Goal: Task Accomplishment & Management: Complete application form

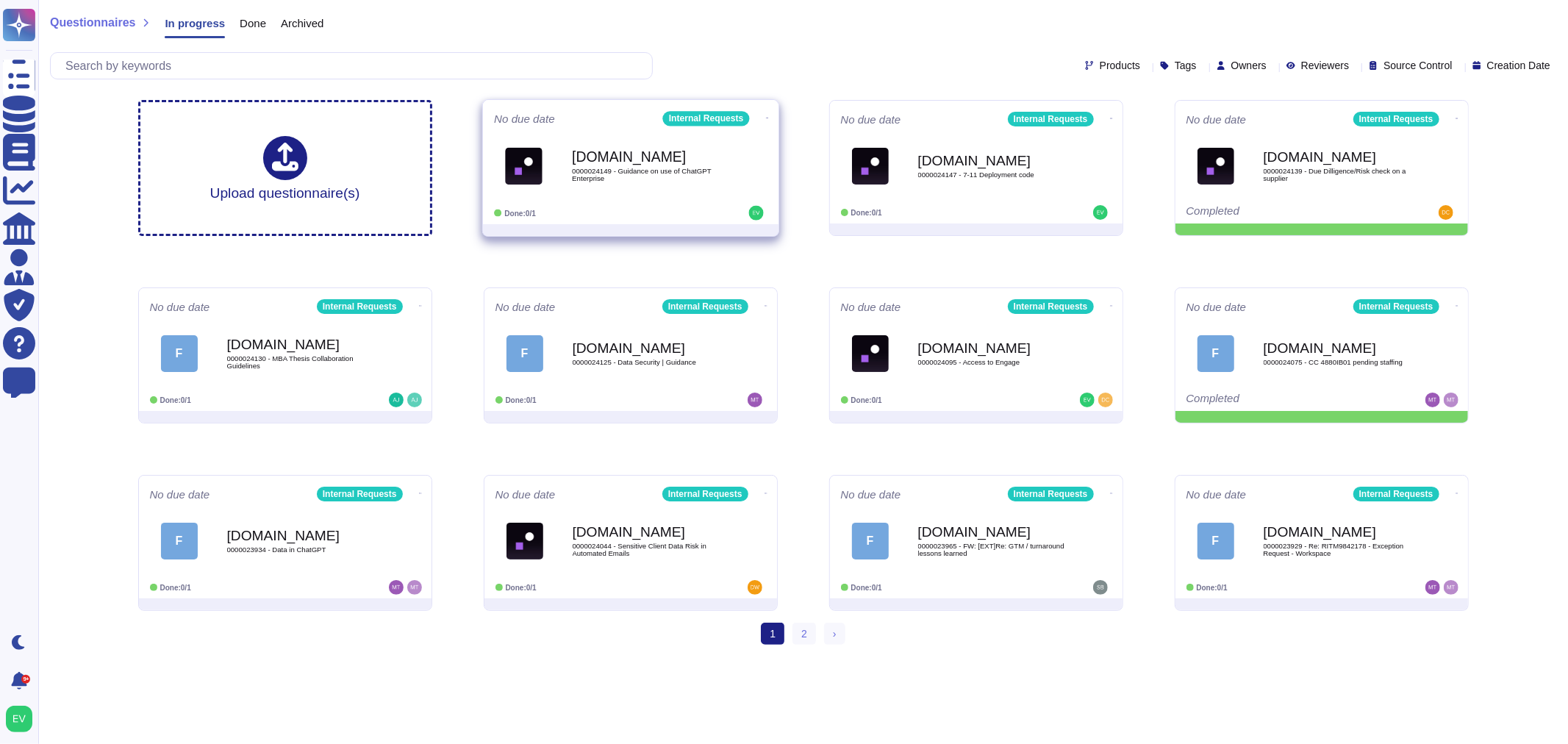
click at [641, 161] on b "[DOMAIN_NAME]" at bounding box center [646, 157] width 148 height 14
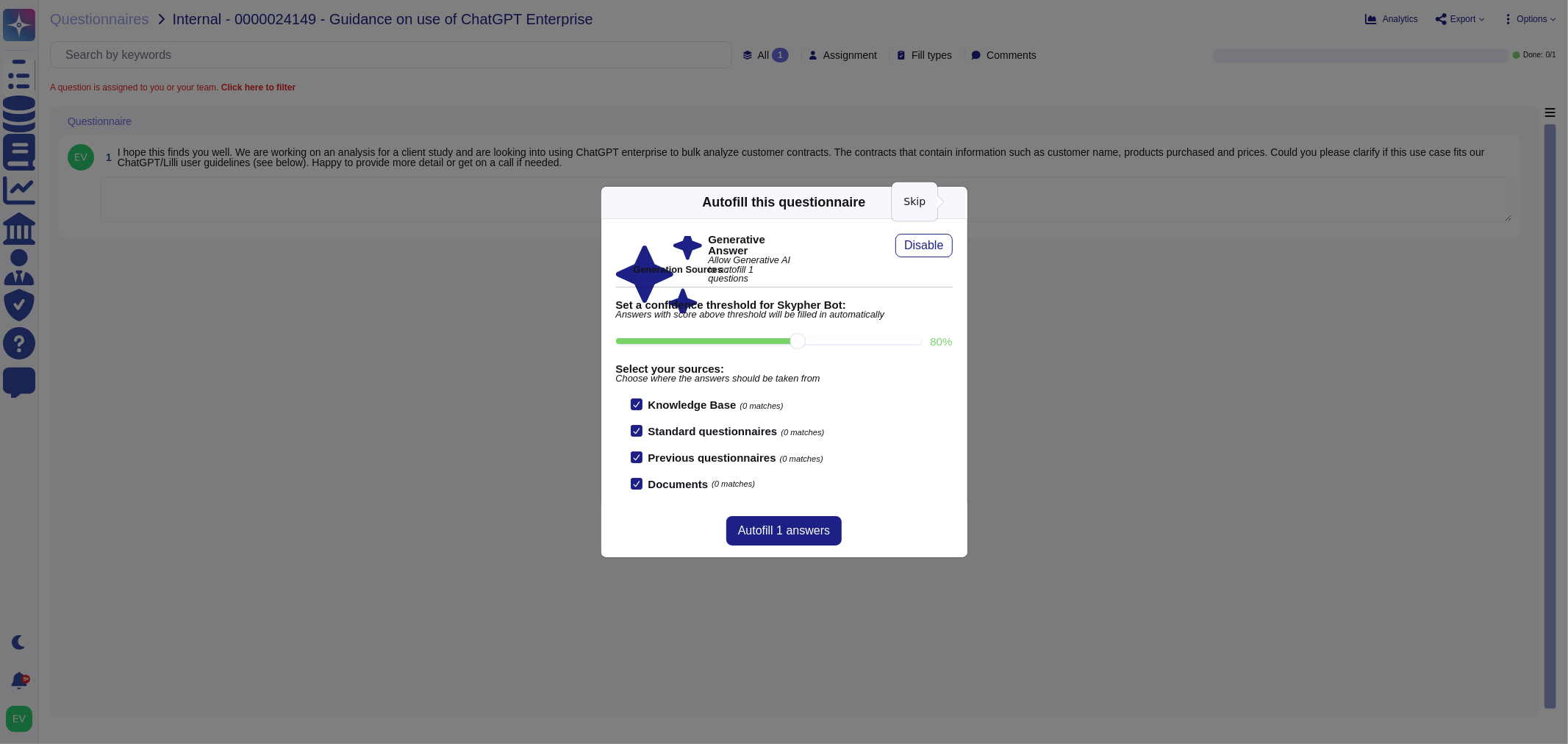
click at [959, 202] on icon at bounding box center [959, 202] width 0 height 0
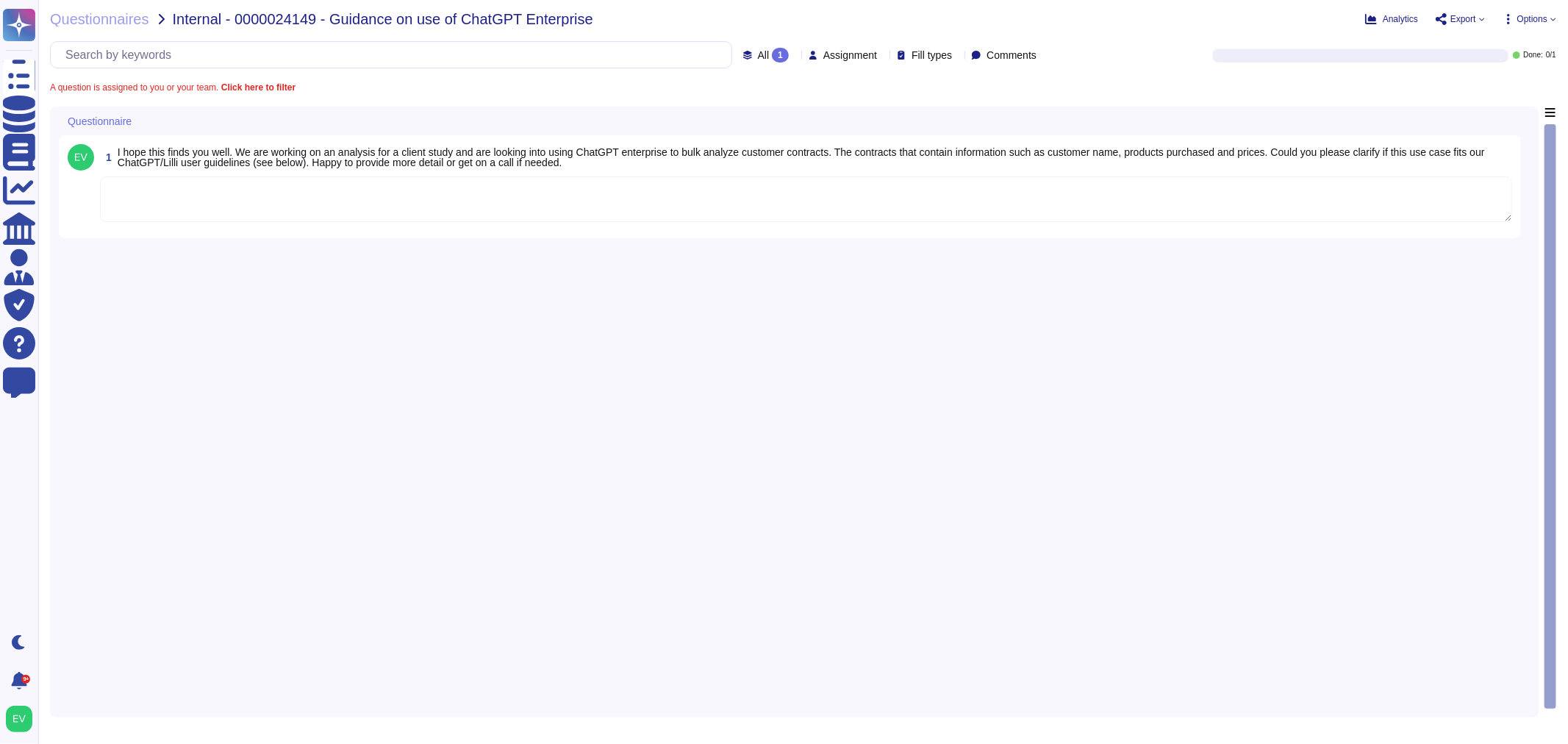
click at [755, 207] on textarea "To enrich screen reader interactions, please activate Accessibility in Grammarl…" at bounding box center [806, 199] width 1412 height 46
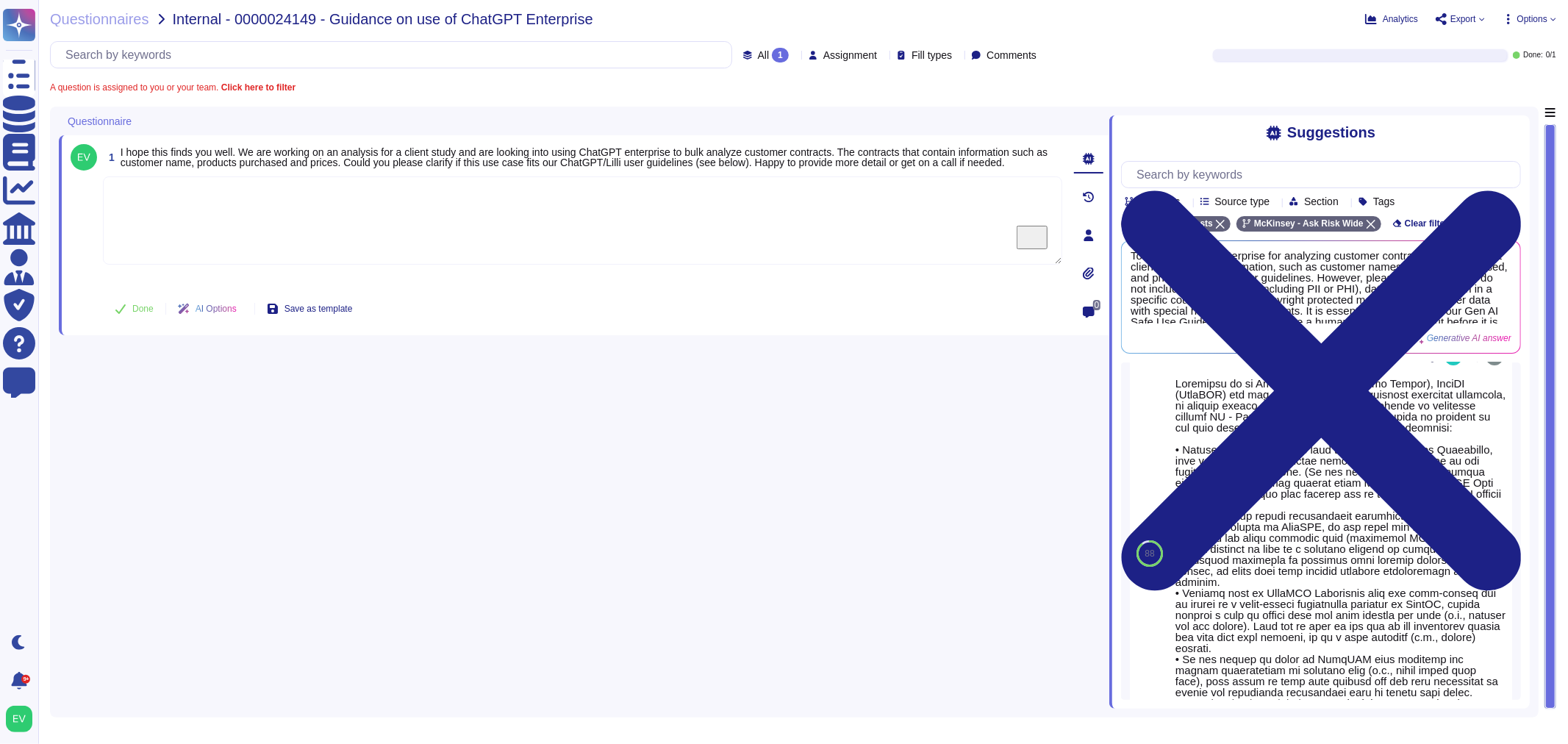
scroll to position [206, 0]
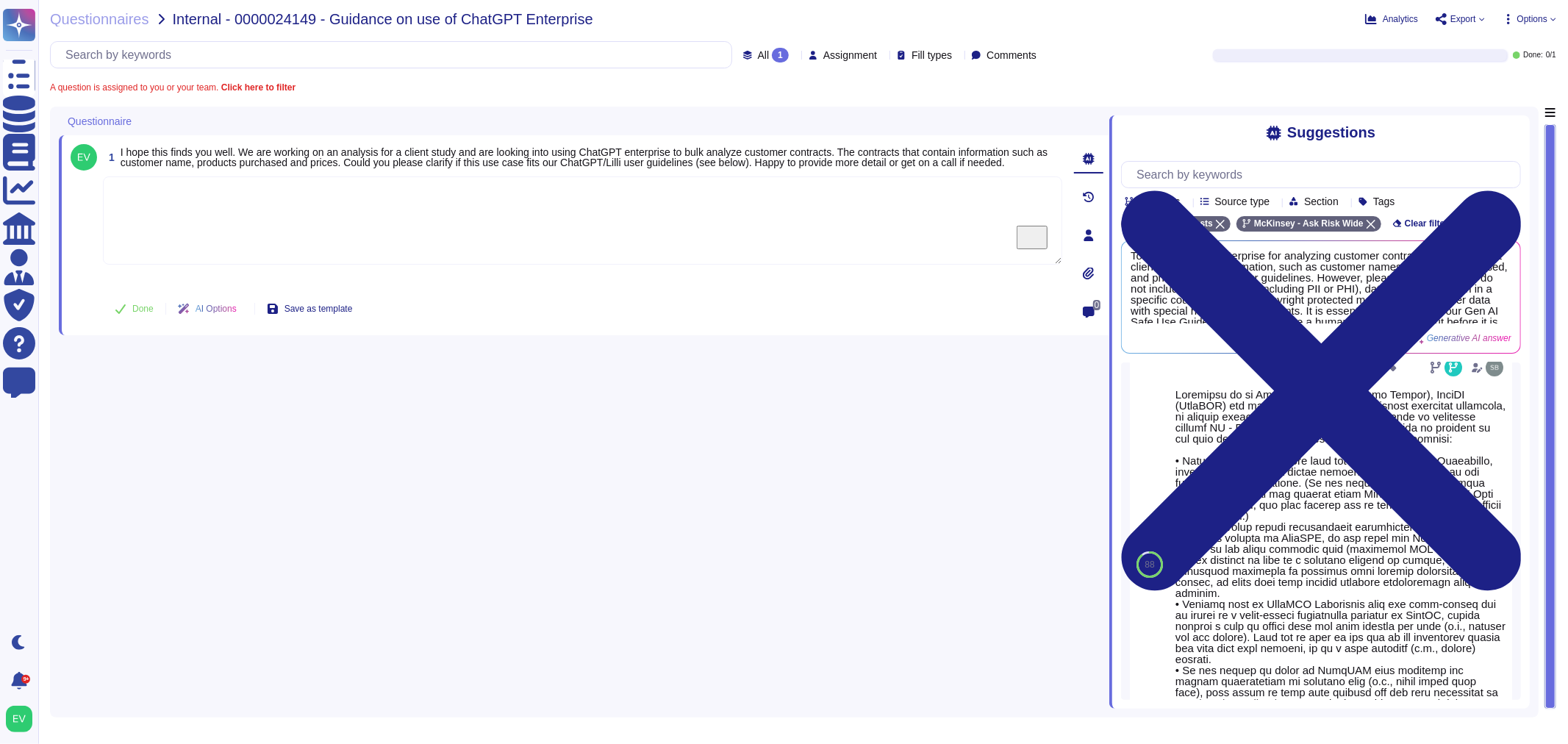
click at [181, 189] on textarea "To enrich screen reader interactions, please activate Accessibility in Grammarl…" at bounding box center [583, 221] width 960 height 88
paste textarea "Thank you for contacting the Ask Risk team (via DataGroup). As outlined in the …"
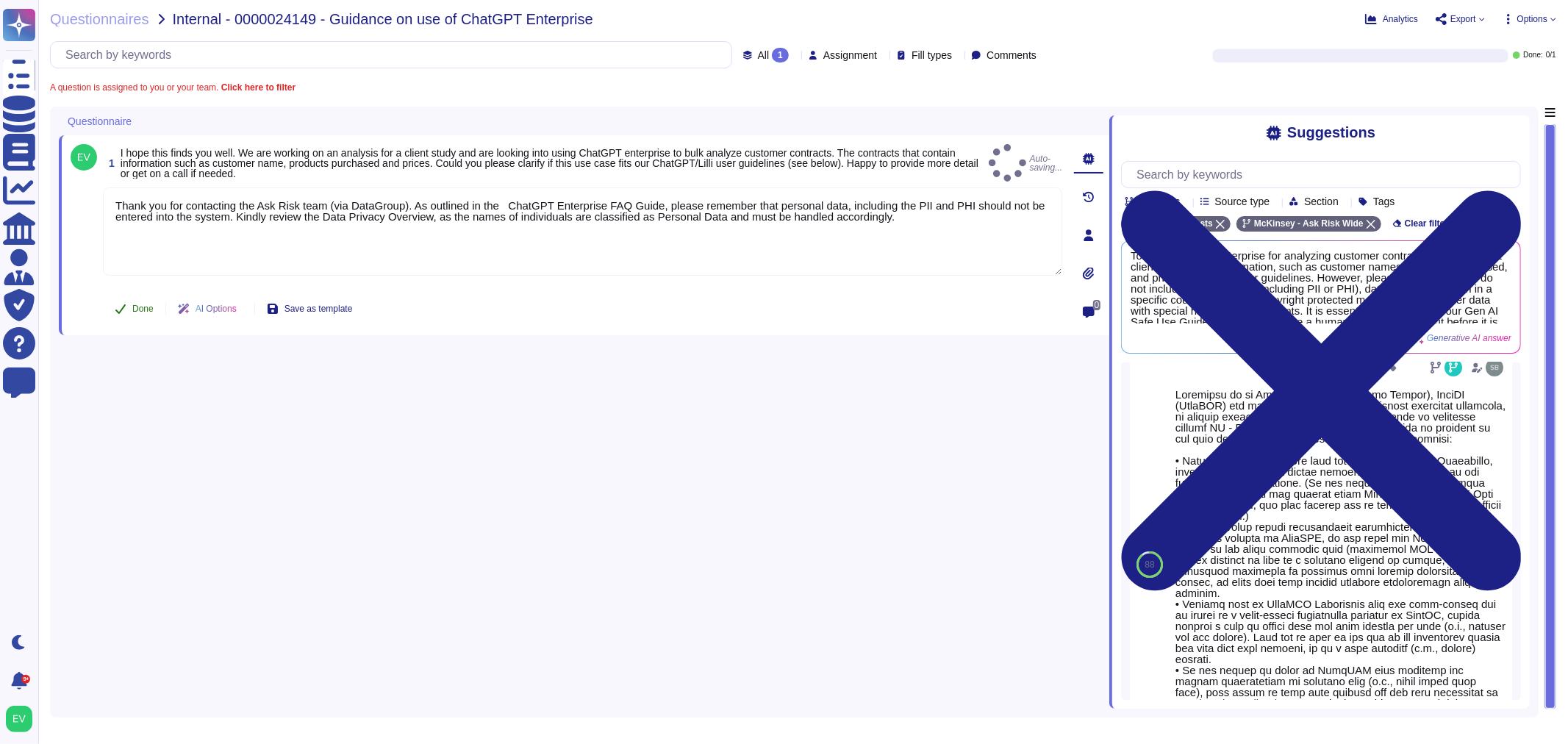
type textarea "Thank you for contacting the Ask Risk team (via DataGroup). As outlined in the …"
click at [136, 304] on span "Done" at bounding box center [143, 308] width 22 height 9
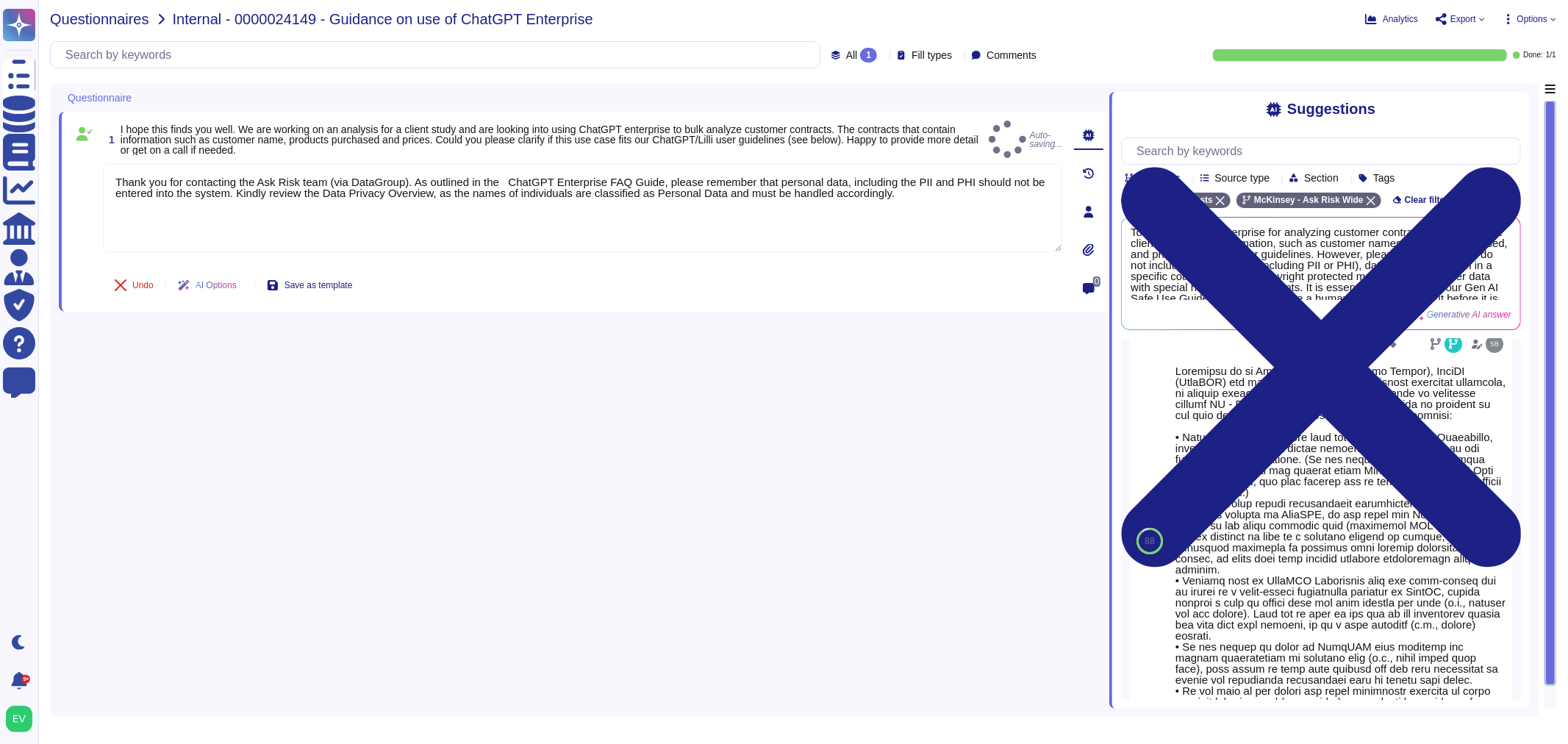
click at [78, 13] on span "Questionnaires" at bounding box center [100, 19] width 100 height 14
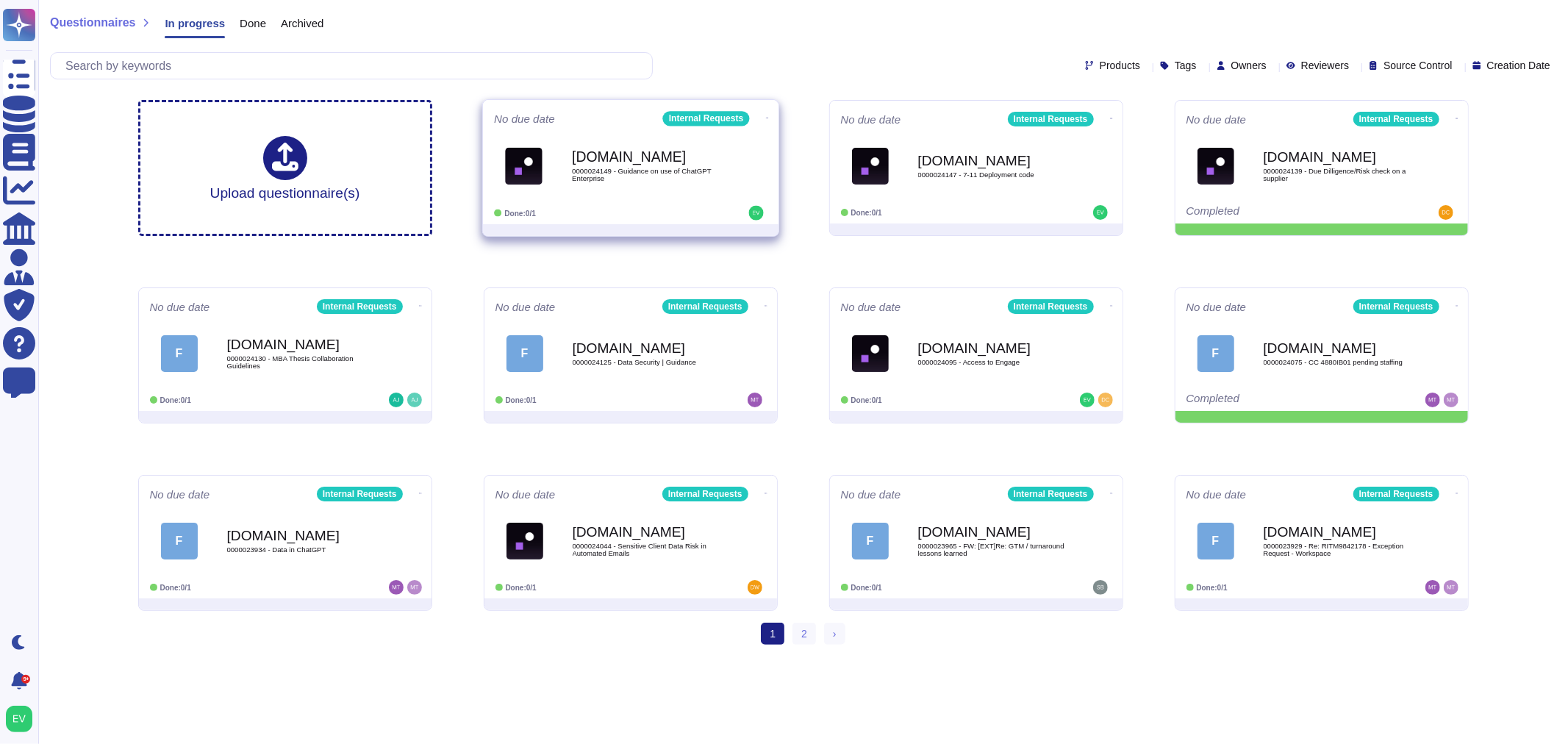
click at [530, 171] on img at bounding box center [523, 165] width 38 height 38
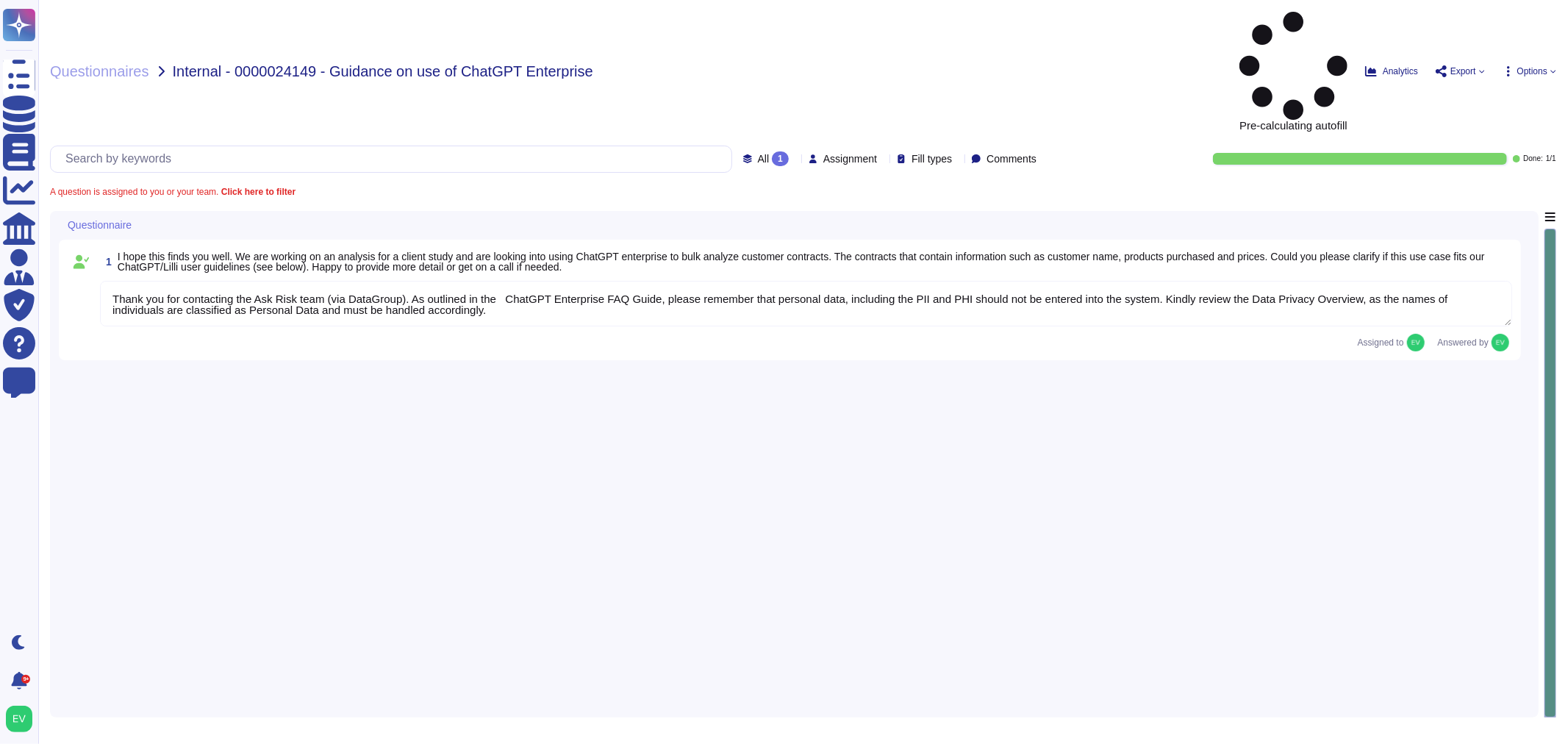
type textarea "Thank you for contacting the Ask Risk team (via DataGroup). As outlined in the …"
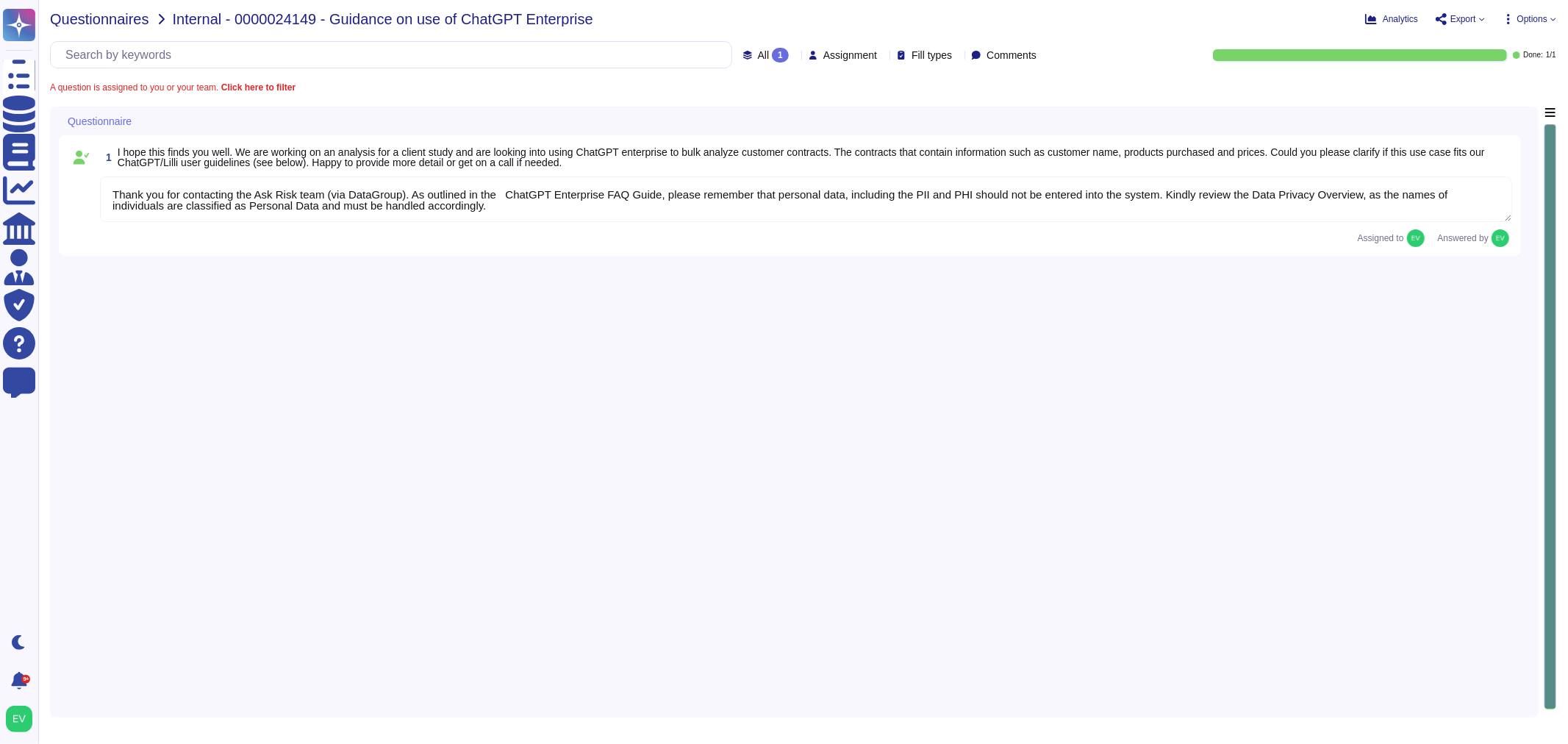
click at [91, 25] on span "Questionnaires" at bounding box center [100, 19] width 100 height 14
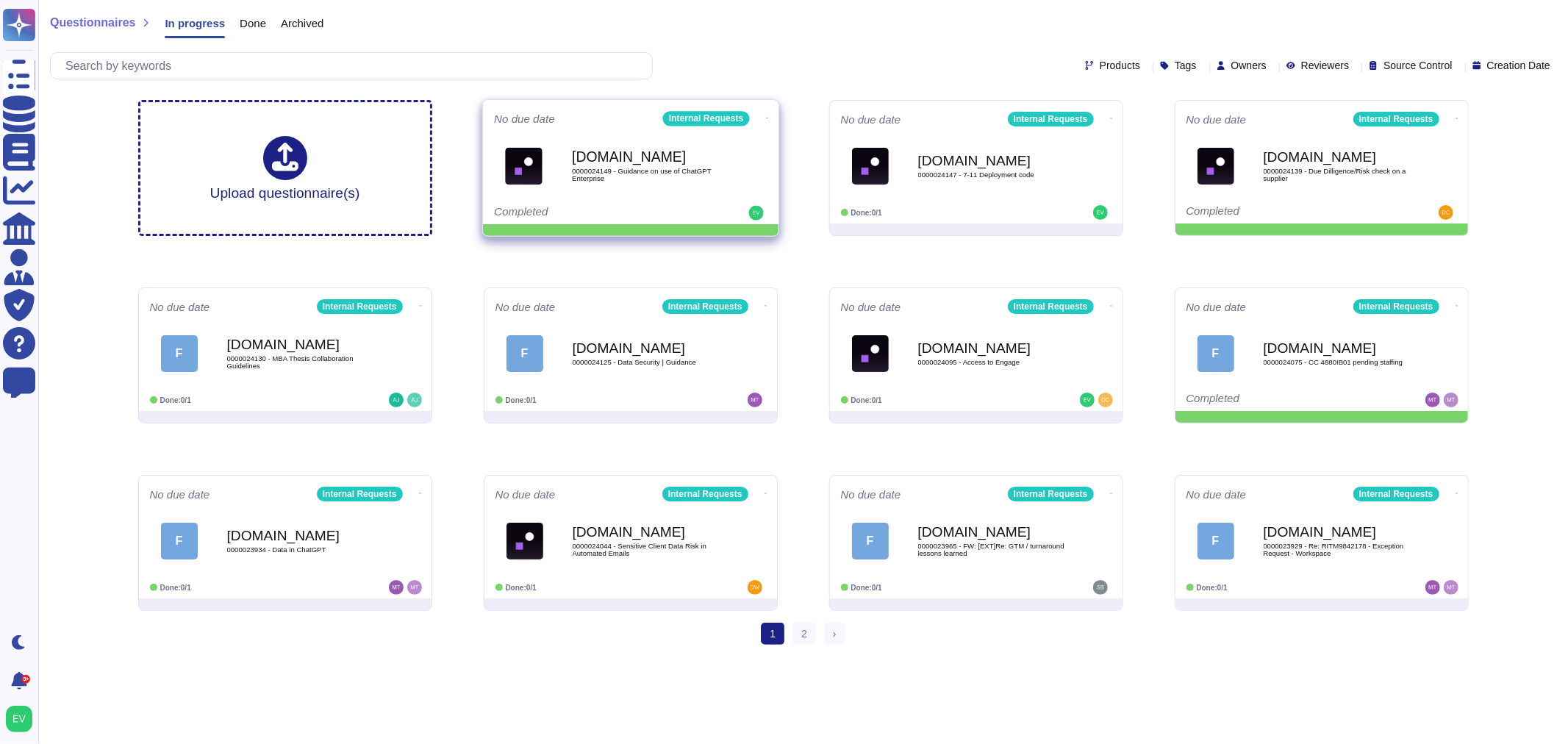
click at [766, 116] on icon at bounding box center [767, 118] width 3 height 4
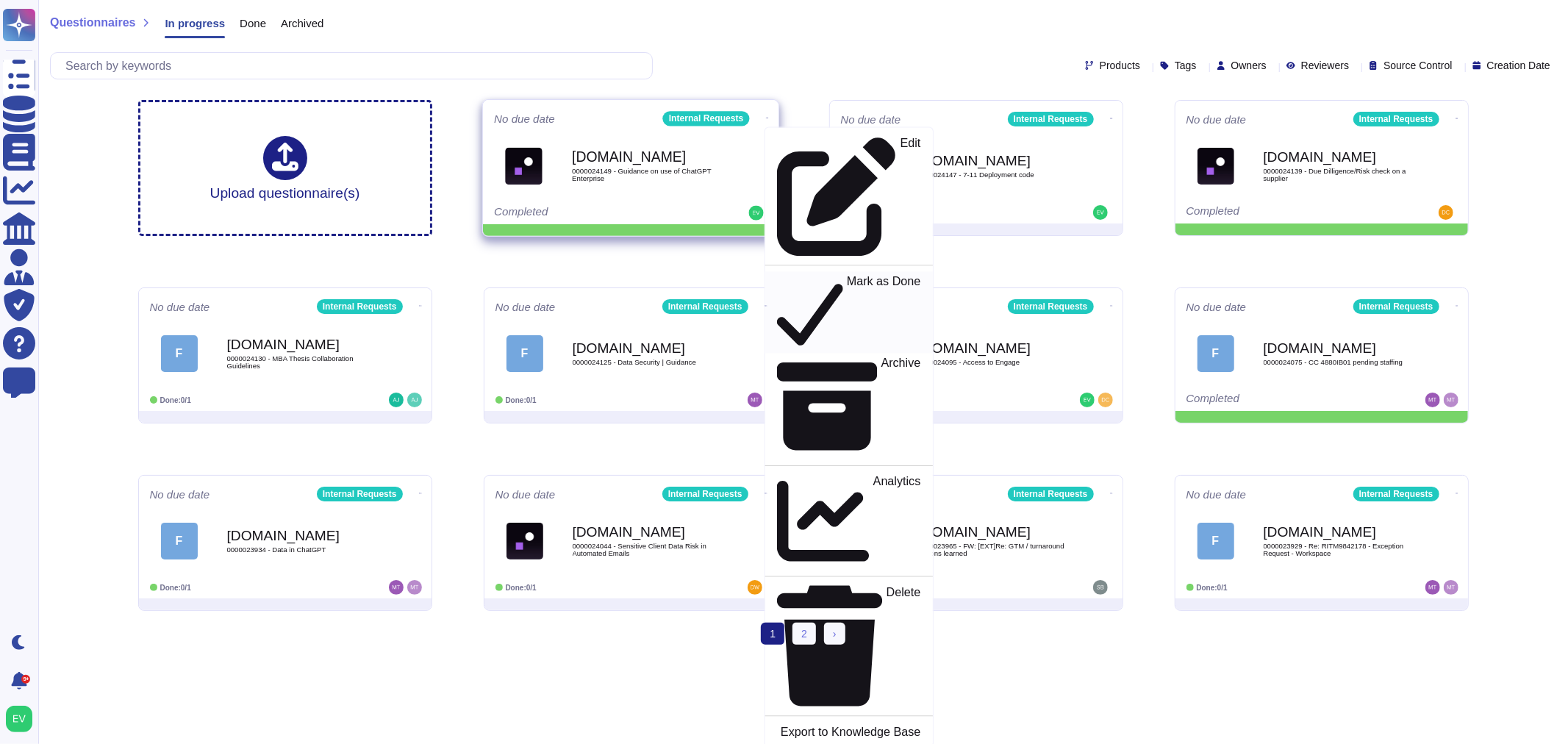
click at [847, 276] on p "Mark as Done" at bounding box center [884, 313] width 75 height 75
